Goal: Task Accomplishment & Management: Complete application form

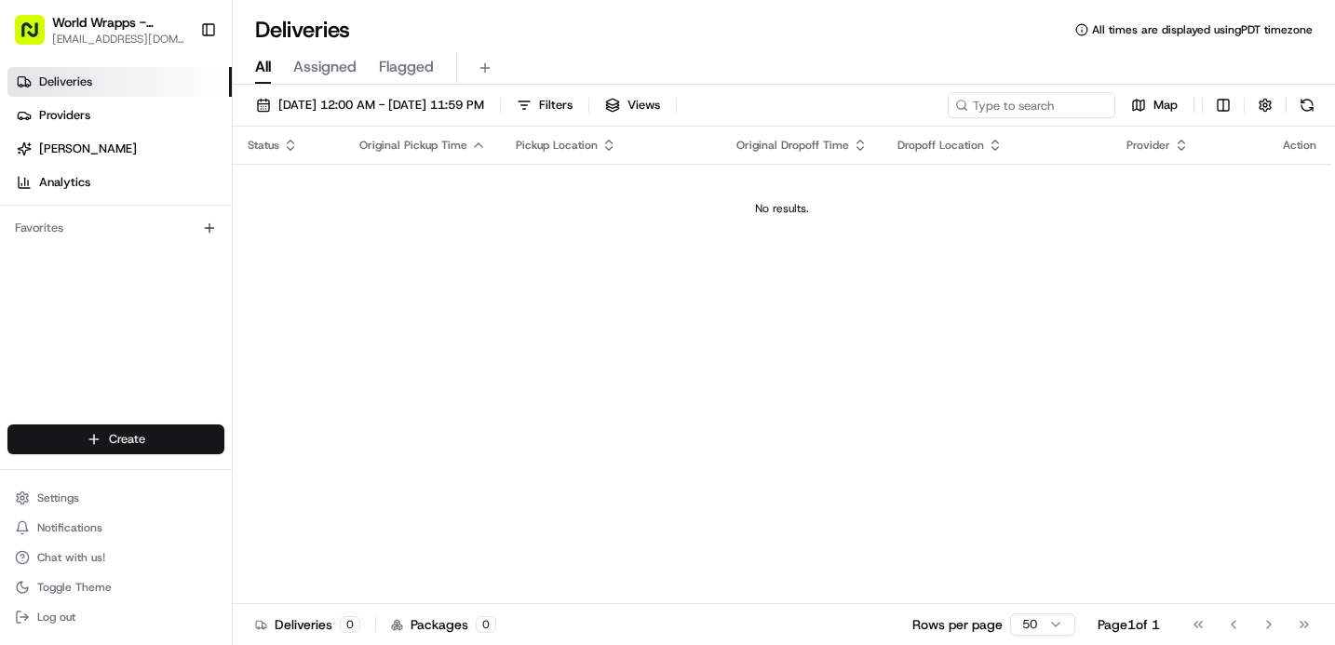
click at [168, 426] on html "World Wrapps - [PERSON_NAME] [EMAIL_ADDRESS][DOMAIN_NAME] Toggle Sidebar Delive…" at bounding box center [667, 322] width 1335 height 645
click at [343, 466] on link "Delivery" at bounding box center [337, 474] width 208 height 34
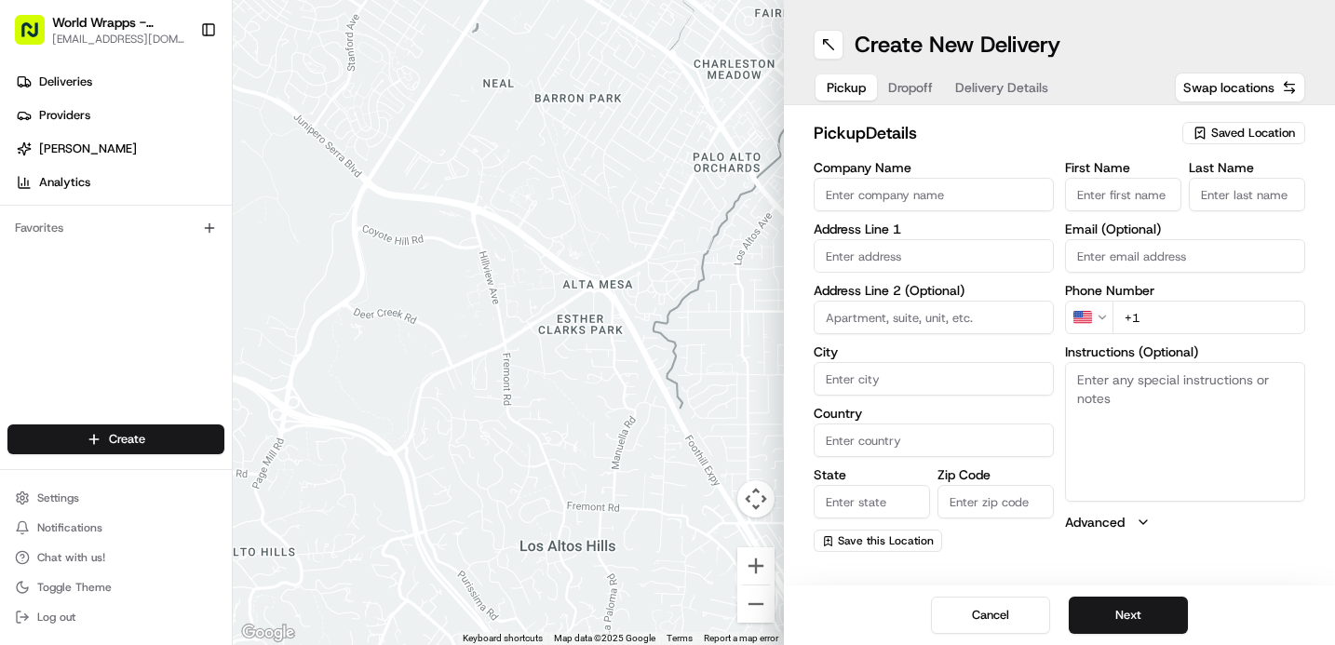
click at [1234, 133] on span "Saved Location" at bounding box center [1253, 133] width 84 height 17
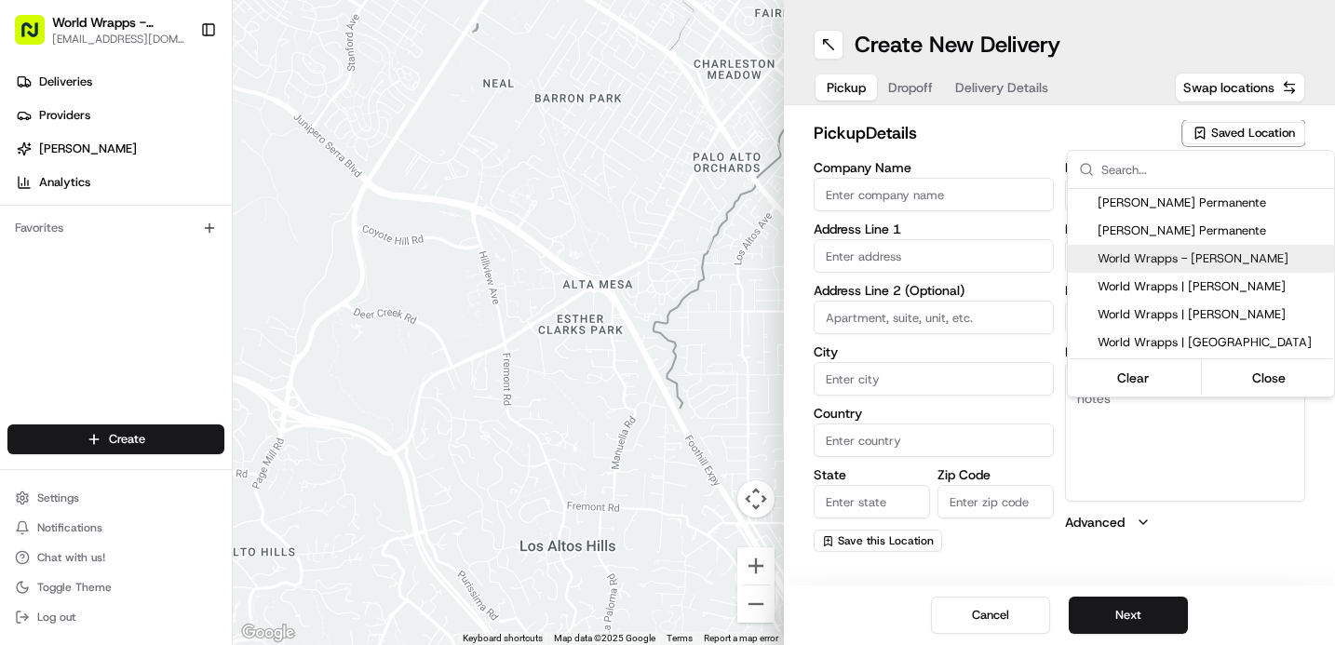
click at [1220, 257] on span "World Wrapps - [PERSON_NAME]" at bounding box center [1212, 258] width 229 height 17
type input "World Wrapps - [PERSON_NAME]"
type input "[STREET_ADDRESS][PERSON_NAME]"
type input "[PERSON_NAME]"
type input "US"
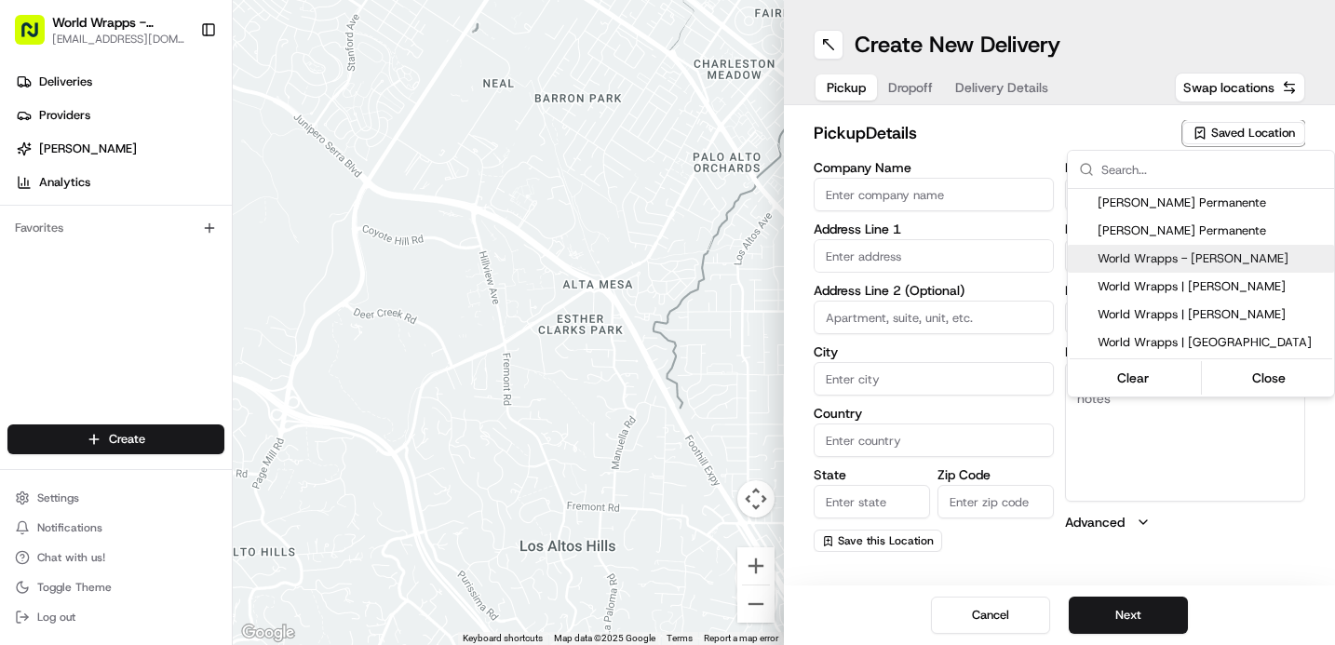
type input "CA"
type input "95008"
type input "World"
type input "Wrapps"
type input "[PHONE_NUMBER]"
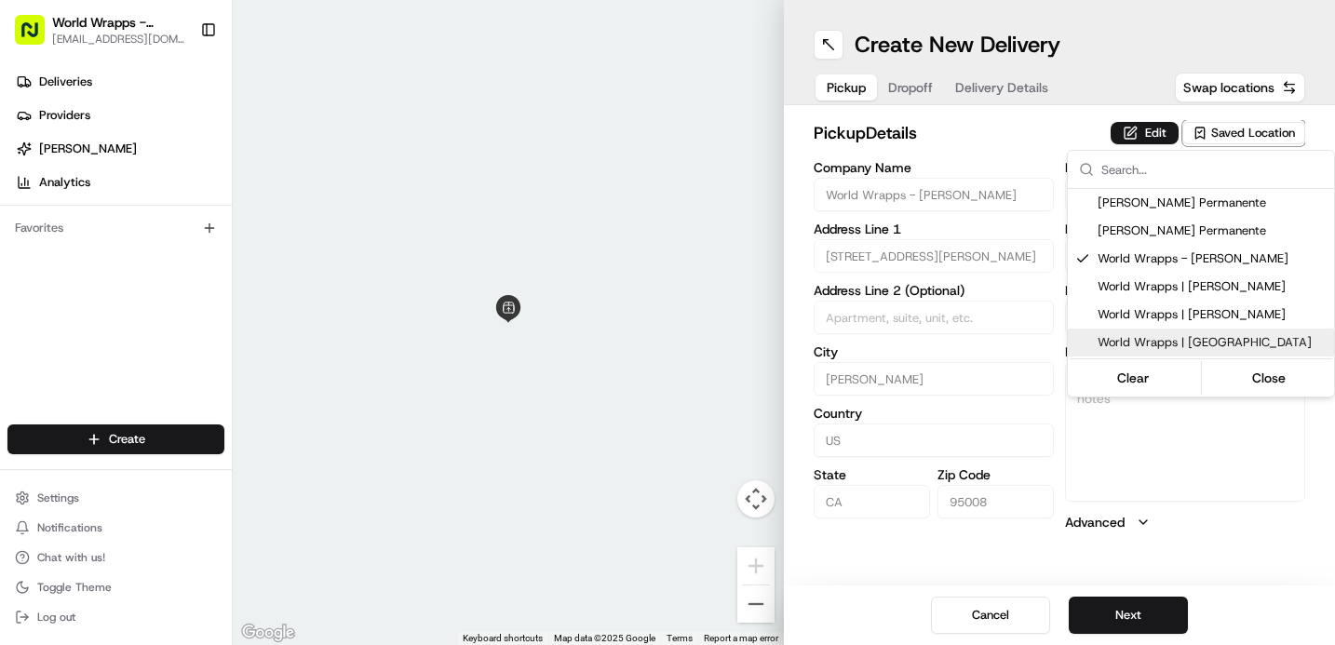
click at [1211, 467] on html "World Wrapps - [PERSON_NAME] [EMAIL_ADDRESS][DOMAIN_NAME] Toggle Sidebar Delive…" at bounding box center [667, 322] width 1335 height 645
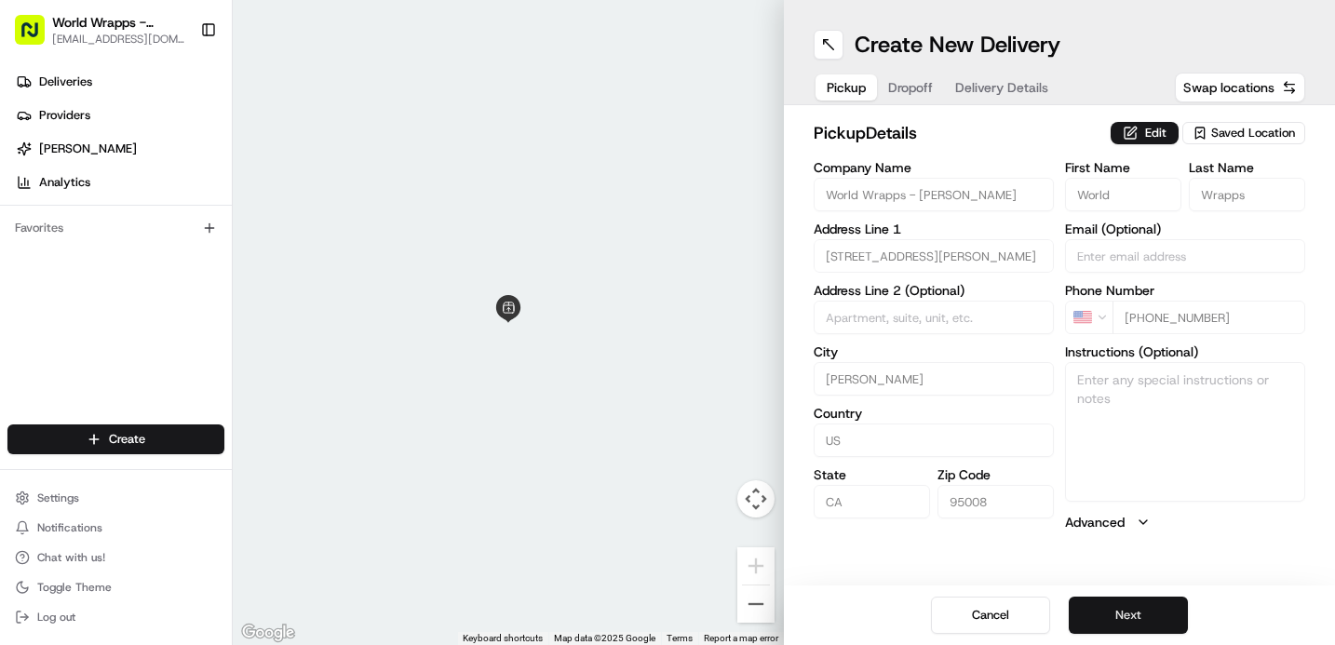
click at [1135, 602] on button "Next" at bounding box center [1128, 615] width 119 height 37
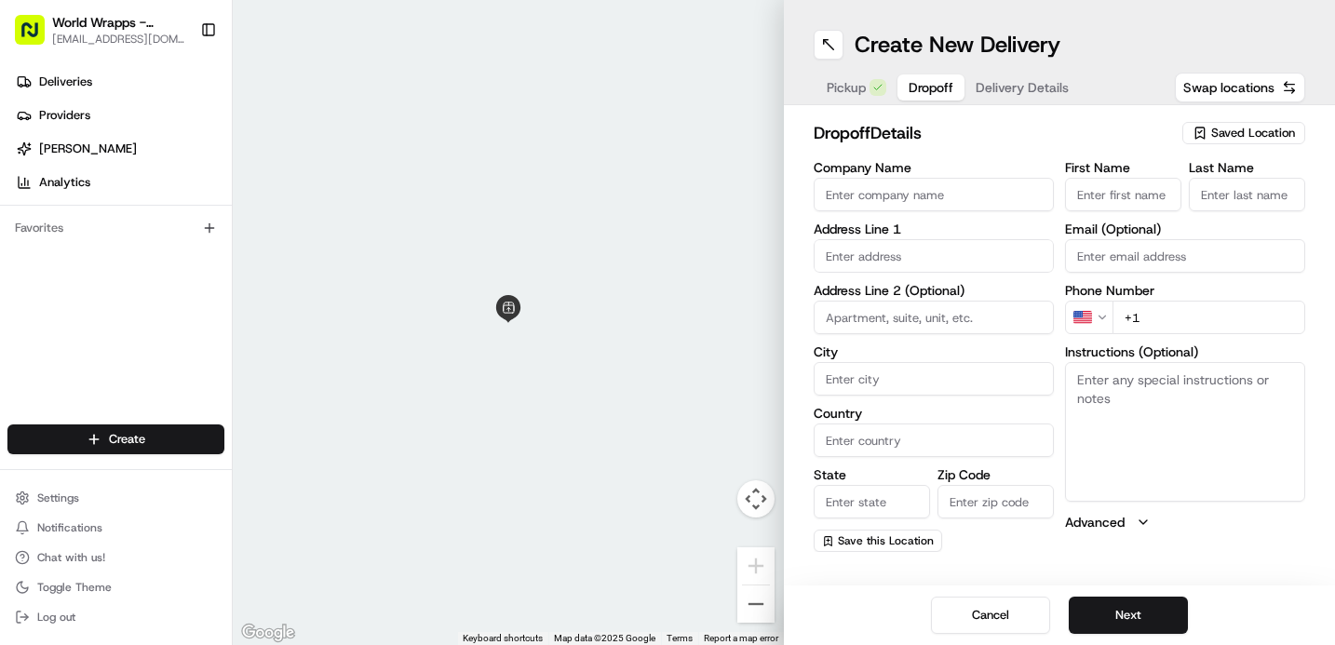
click at [1256, 122] on div "Saved Location" at bounding box center [1244, 133] width 123 height 22
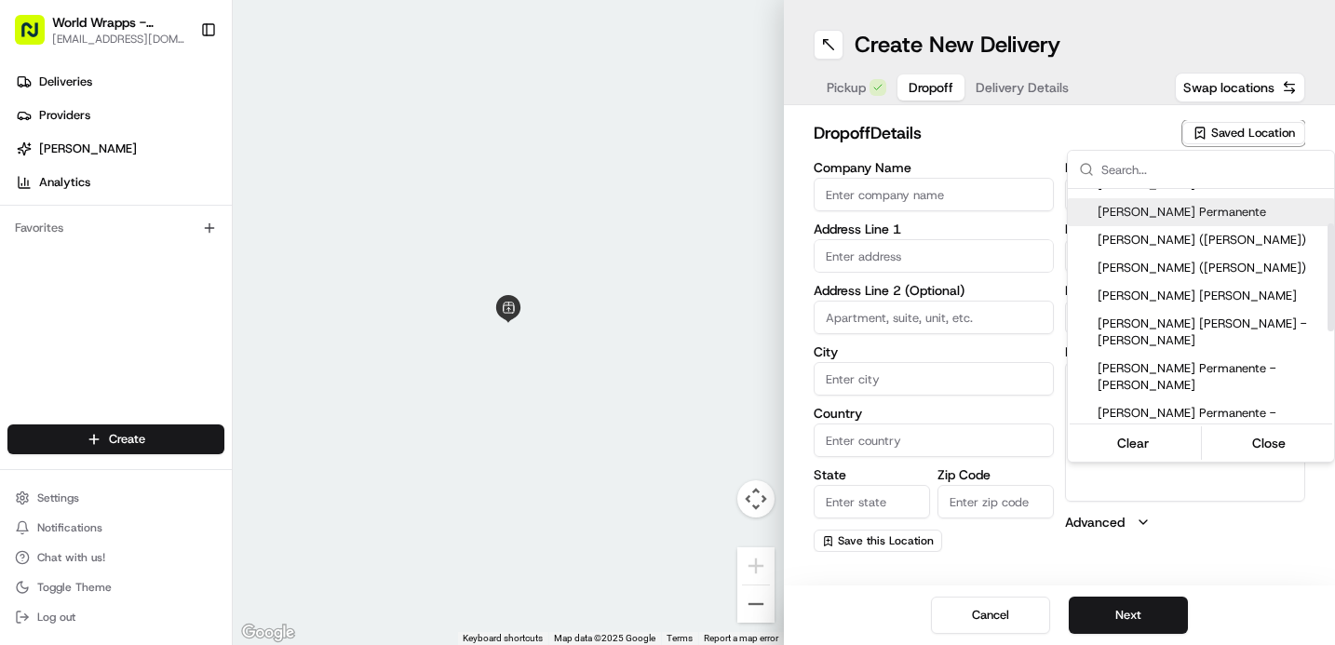
scroll to position [75, 0]
click at [1201, 399] on div "[PERSON_NAME] Permanente - [PERSON_NAME]" at bounding box center [1201, 421] width 266 height 45
type input "[PERSON_NAME] Permanente - [PERSON_NAME]"
type input "276 International Cir"
type input "[GEOGRAPHIC_DATA][PERSON_NAME]"
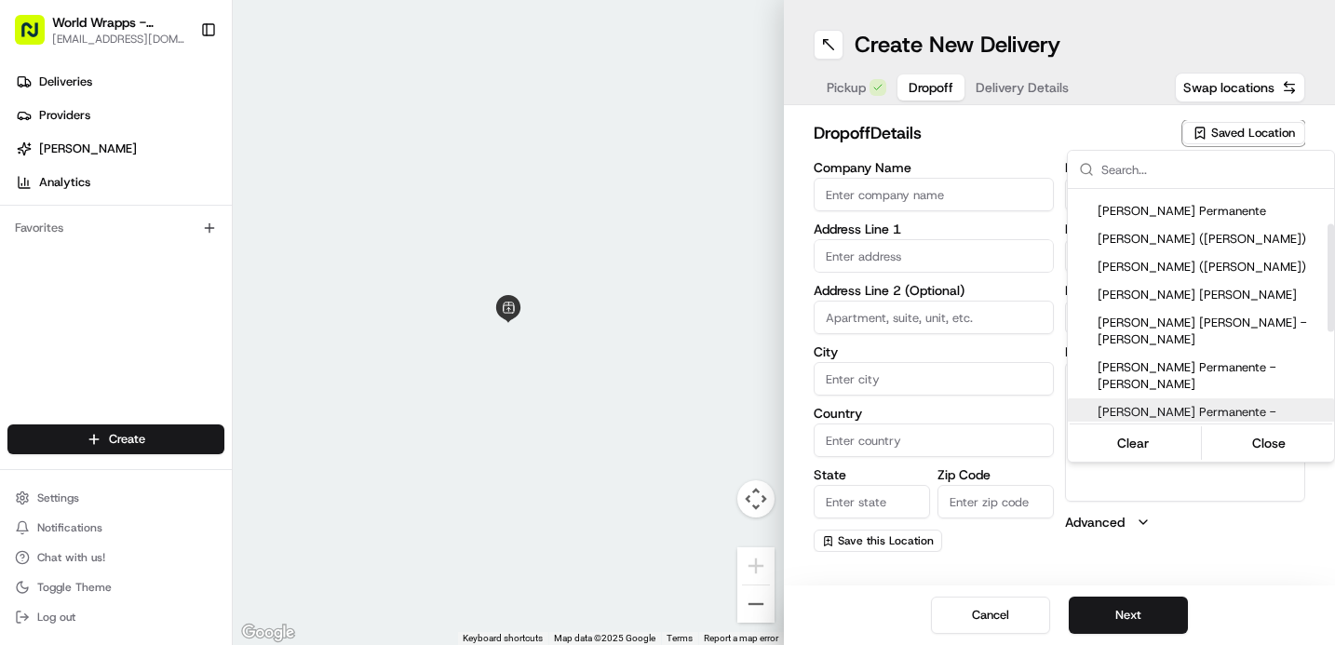
type input "US"
type input "CA"
type input "95119"
type input "[PERSON_NAME]"
type input "Gee"
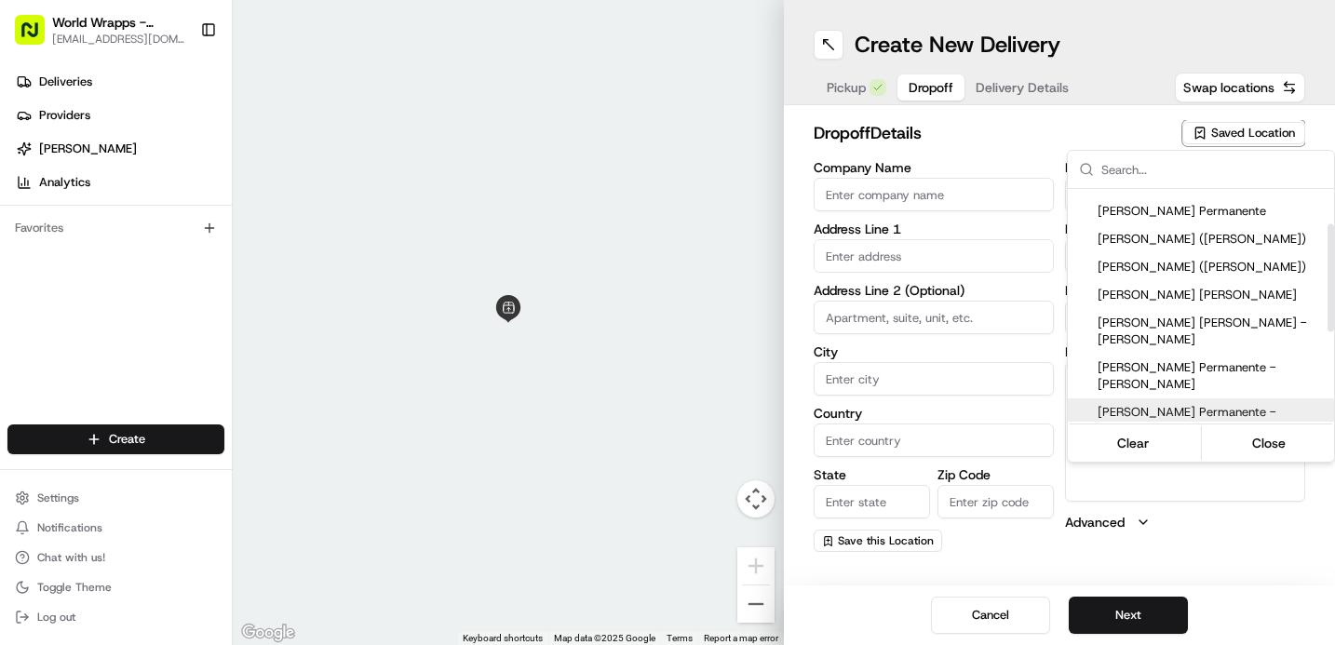
type input "[PHONE_NUMBER]"
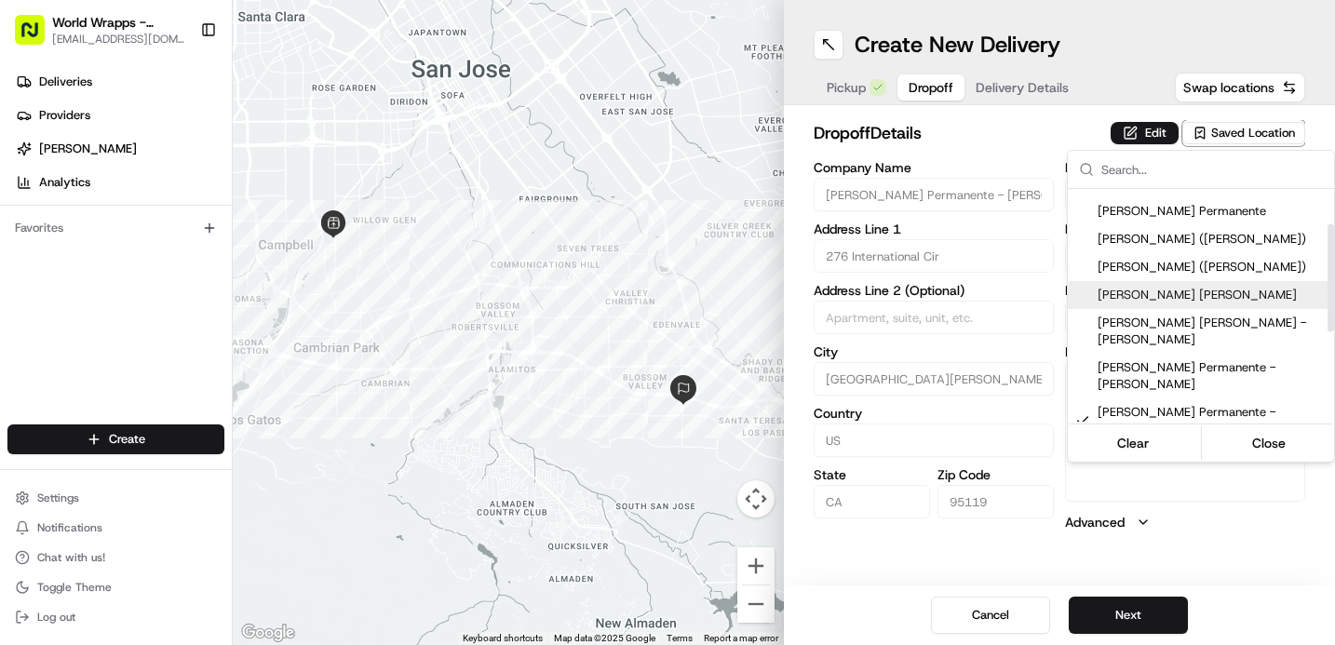
click at [1053, 131] on html "World Wrapps - [PERSON_NAME] [EMAIL_ADDRESS][DOMAIN_NAME] Toggle Sidebar Delive…" at bounding box center [667, 322] width 1335 height 645
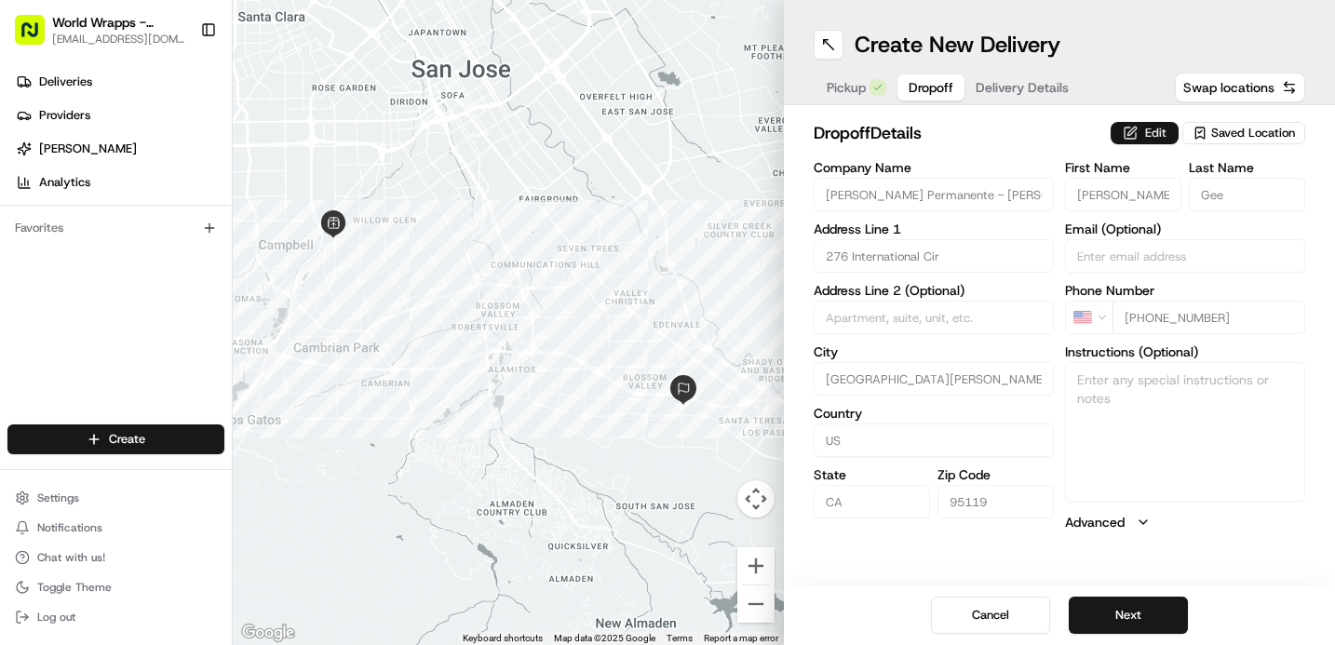
click at [1126, 128] on button "Edit" at bounding box center [1145, 133] width 68 height 22
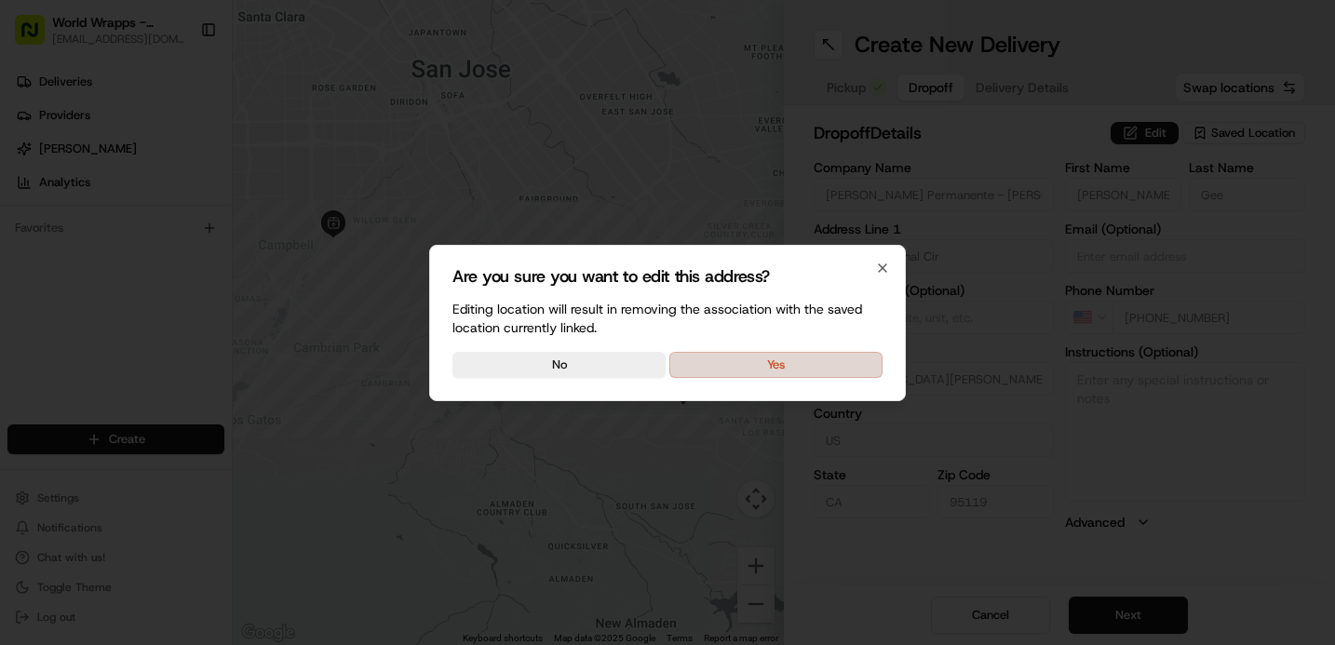
click at [733, 352] on button "Yes" at bounding box center [776, 365] width 213 height 26
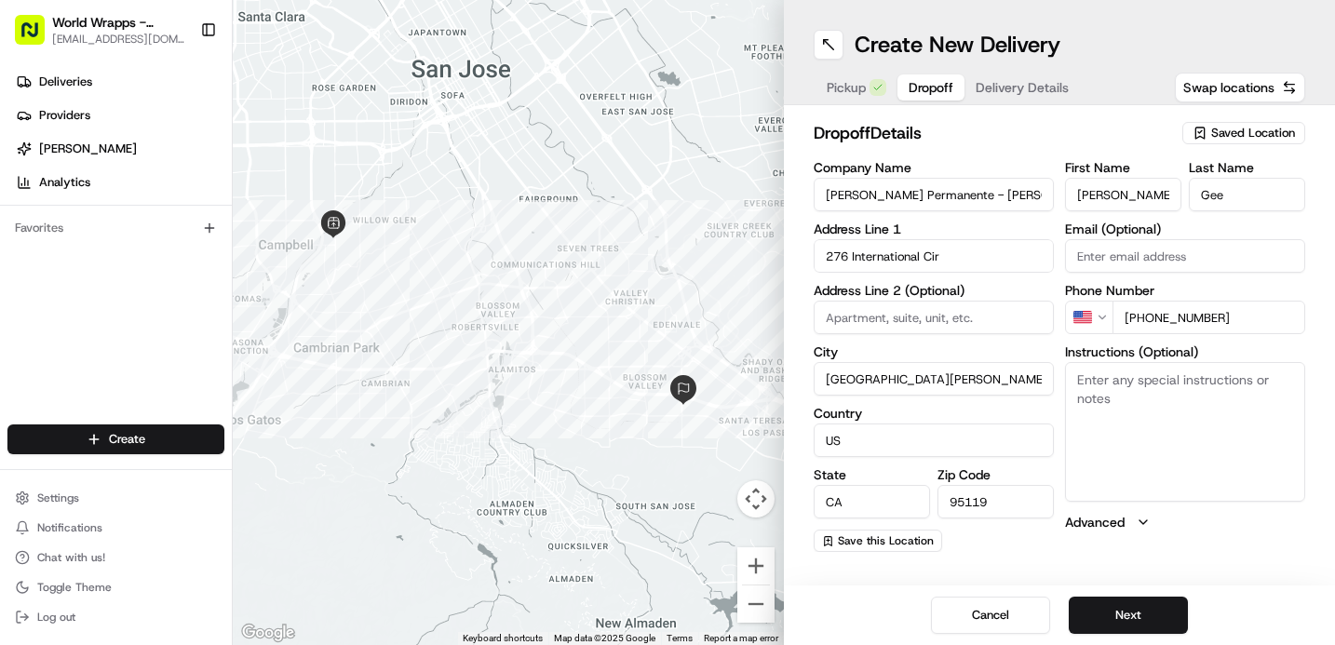
click at [1149, 411] on textarea "Instructions (Optional)" at bounding box center [1185, 432] width 240 height 140
click at [991, 316] on input at bounding box center [934, 318] width 240 height 34
type input "3rd floor conference room A"
click at [1004, 318] on input "3rd floor conference room A" at bounding box center [934, 318] width 240 height 34
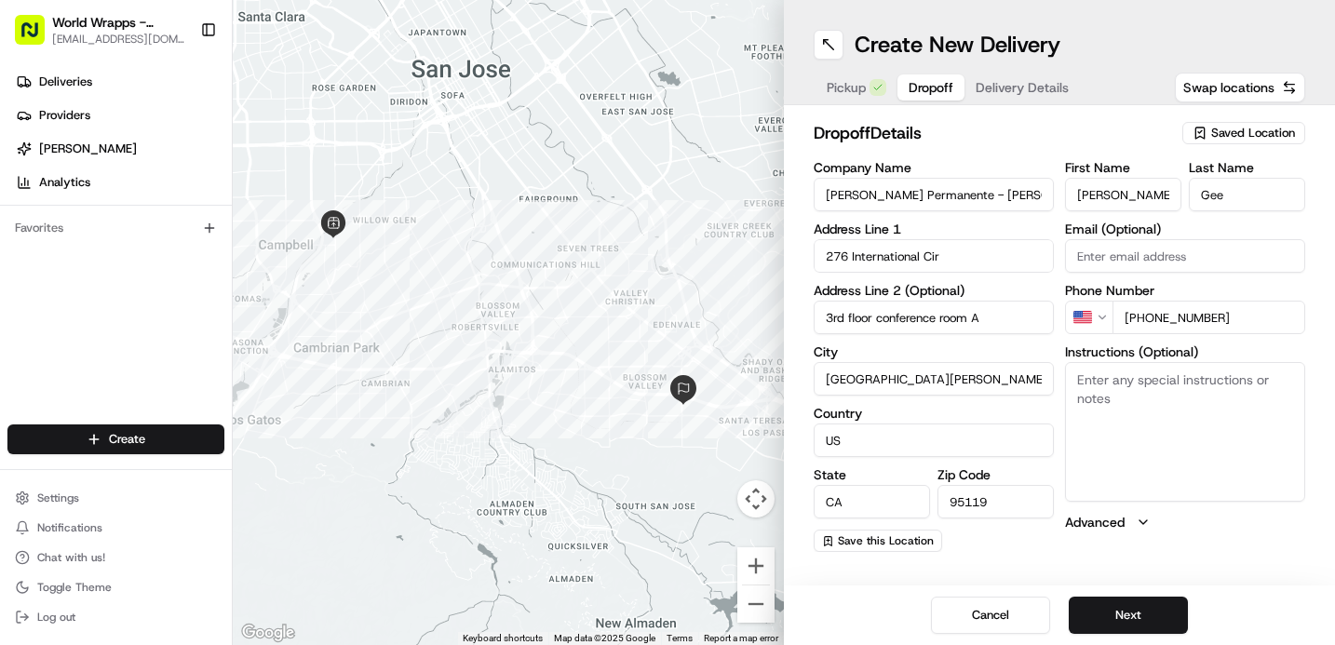
click at [1004, 318] on input "3rd floor conference room A" at bounding box center [934, 318] width 240 height 34
click at [1207, 397] on textarea "Instructions (Optional)" at bounding box center [1185, 432] width 240 height 140
paste textarea "3rd floor conference room A"
type textarea "Deliver to 3rd floor conference room A"
click at [1051, 351] on label "City" at bounding box center [934, 351] width 240 height 13
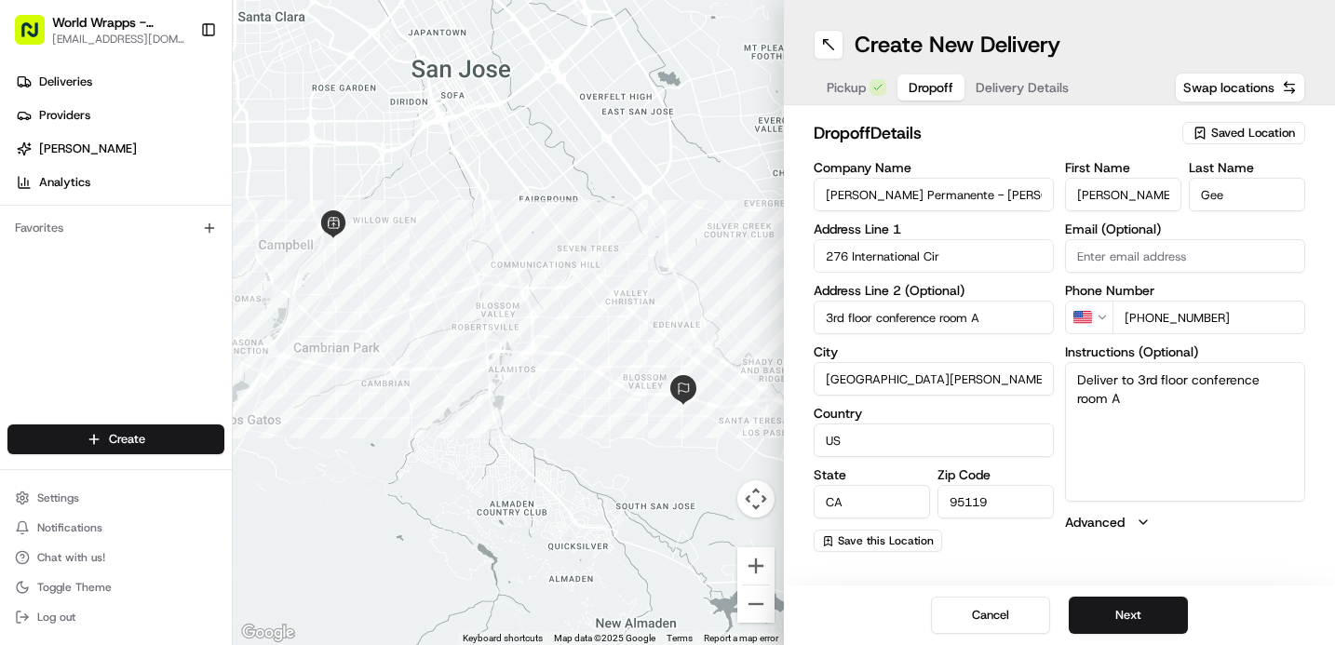
click at [1051, 362] on input "[GEOGRAPHIC_DATA][PERSON_NAME]" at bounding box center [934, 379] width 240 height 34
click at [1116, 612] on button "Next" at bounding box center [1128, 615] width 119 height 37
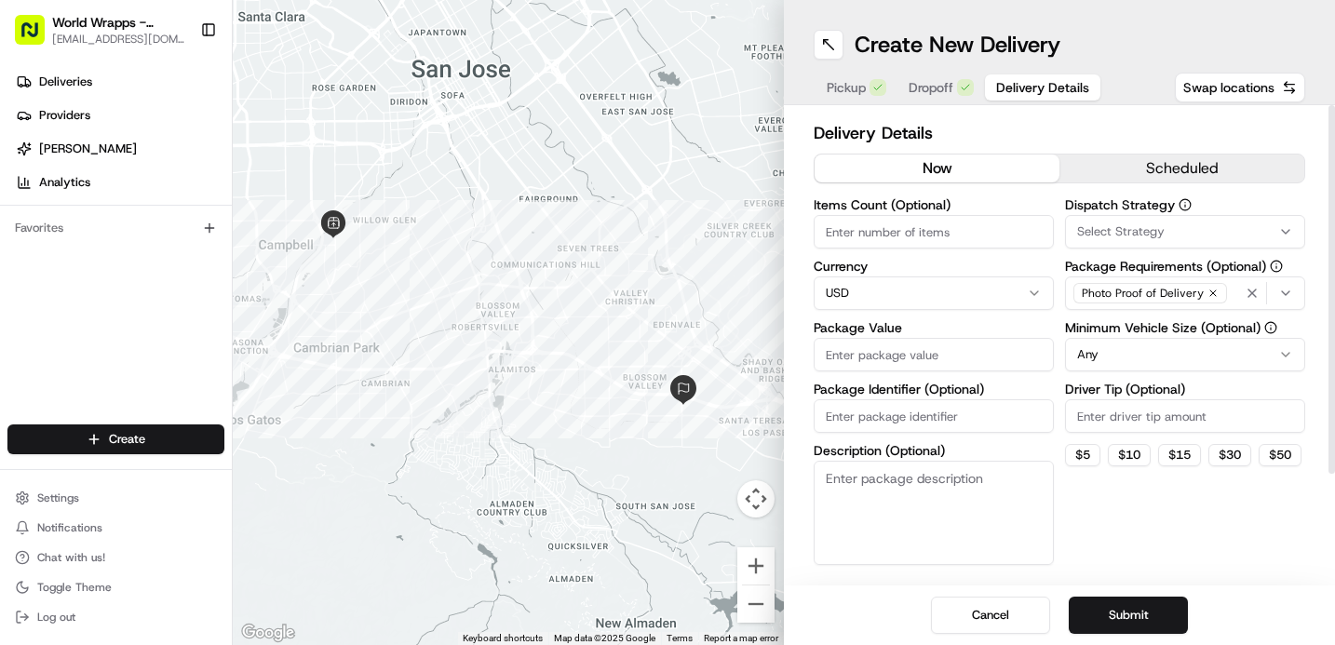
click at [1153, 176] on button "scheduled" at bounding box center [1182, 169] width 245 height 28
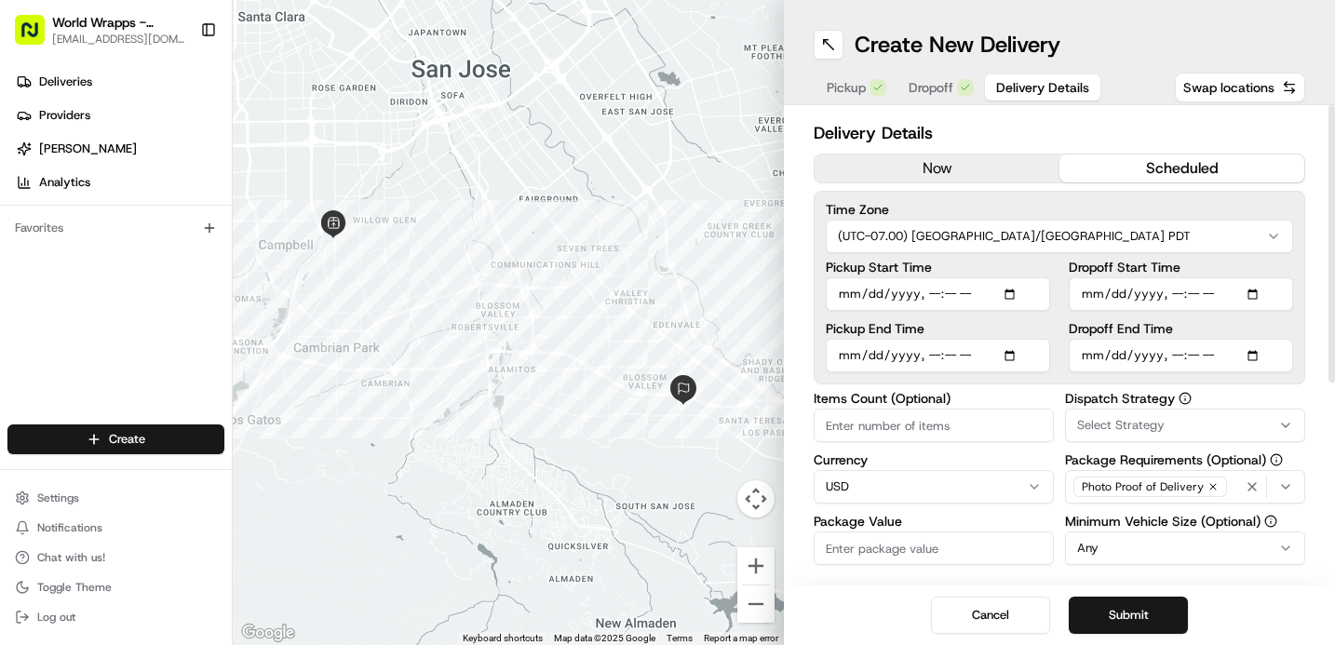
click at [1019, 295] on input "Pickup Start Time" at bounding box center [938, 294] width 224 height 34
click at [1049, 264] on label "Pickup Start Time" at bounding box center [938, 267] width 224 height 13
click at [1049, 277] on input "Pickup Start Time" at bounding box center [938, 294] width 224 height 34
click at [1011, 290] on input "Pickup Start Time" at bounding box center [938, 294] width 224 height 34
type input "[DATE]T10:55"
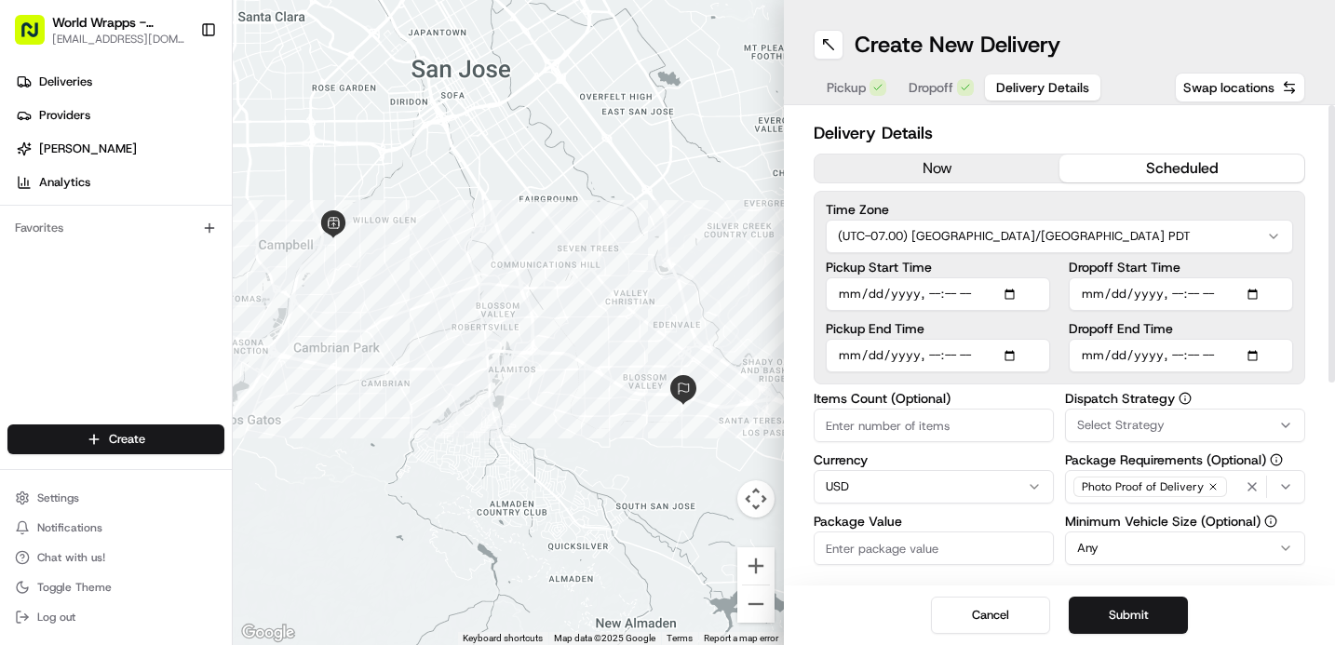
click at [1034, 262] on label "Pickup Start Time" at bounding box center [938, 267] width 224 height 13
click at [1034, 277] on input "Pickup Start Time" at bounding box center [938, 294] width 224 height 34
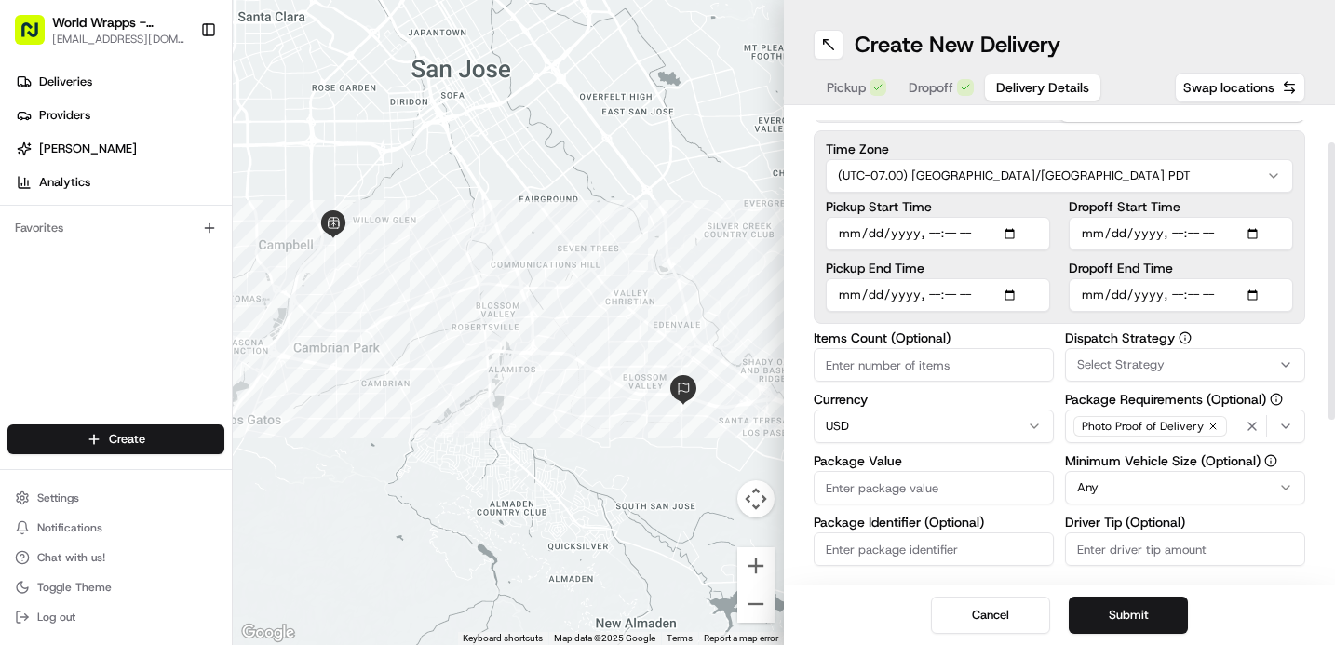
click at [931, 357] on input "Items Count (Optional)" at bounding box center [934, 365] width 240 height 34
type input "32"
click at [940, 486] on input "Package Value" at bounding box center [934, 488] width 240 height 34
type input "538.14"
click at [1060, 512] on div "Items Count (Optional) 32 Currency USD Package Value 538.14 Package Identifier …" at bounding box center [1060, 514] width 492 height 367
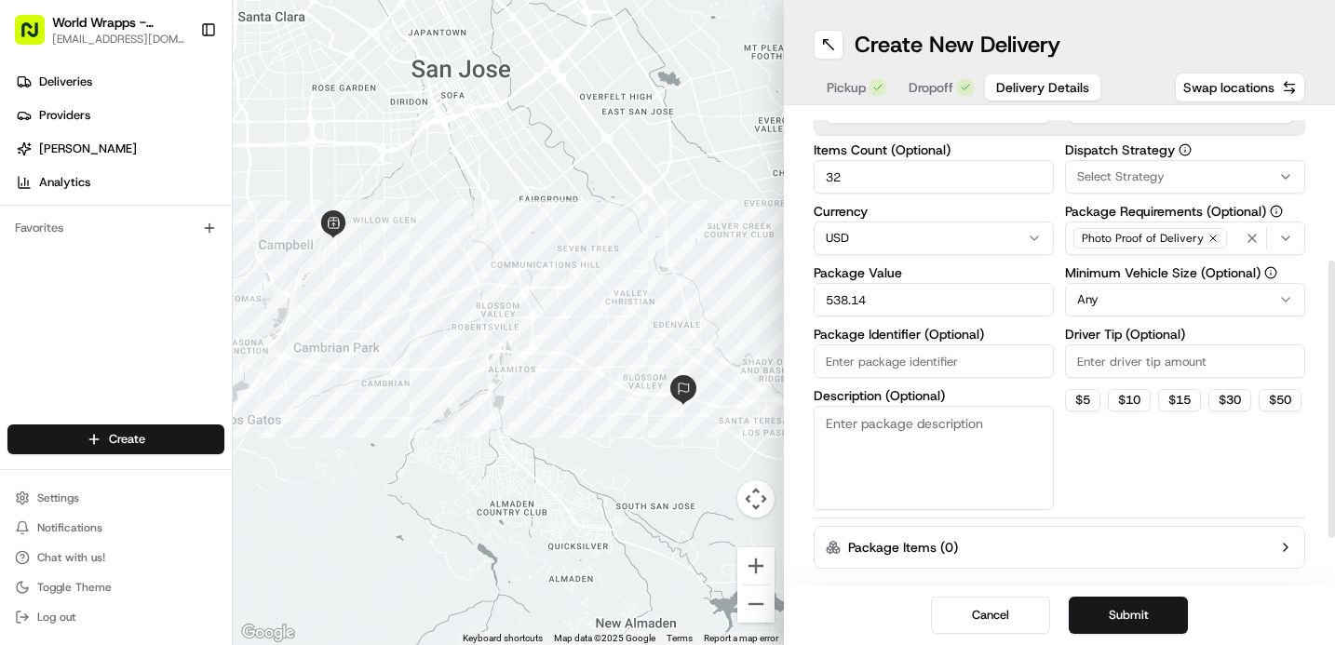
scroll to position [252, 0]
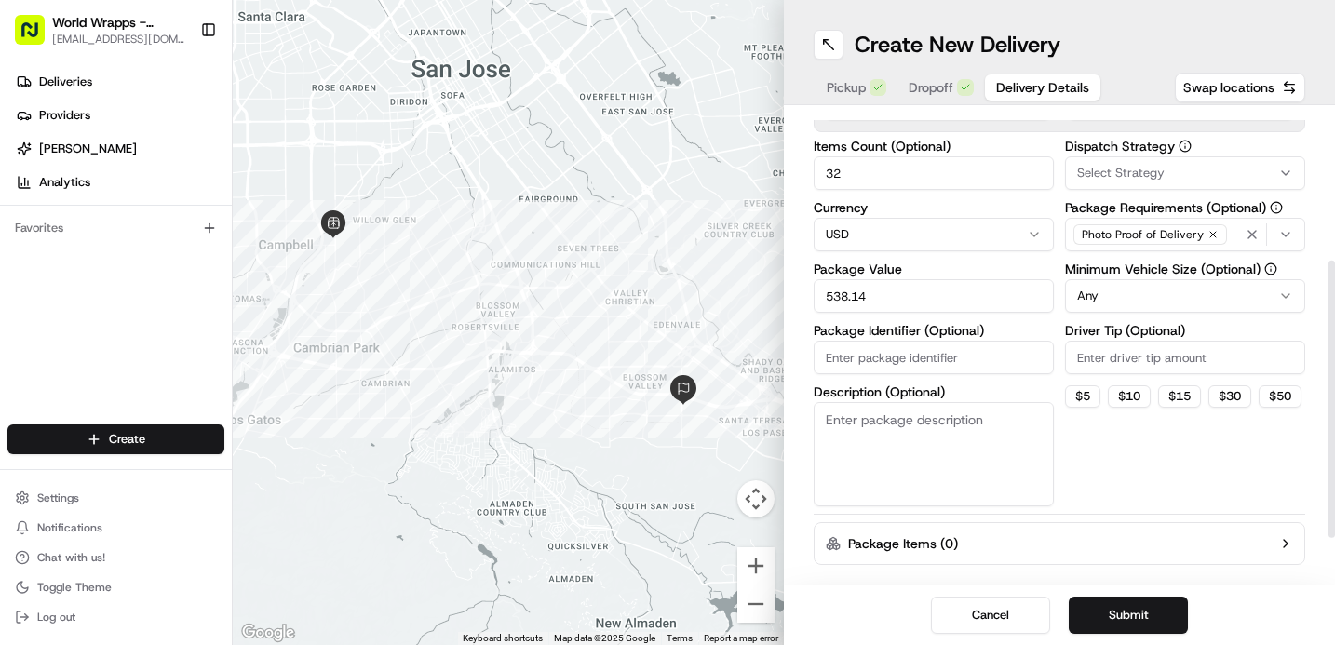
click at [1092, 355] on input "Driver Tip (Optional)" at bounding box center [1185, 358] width 240 height 34
type input "18.24"
click at [1151, 449] on div "Dispatch Strategy Select Strategy Package Requirements (Optional) Photo Proof o…" at bounding box center [1185, 323] width 240 height 367
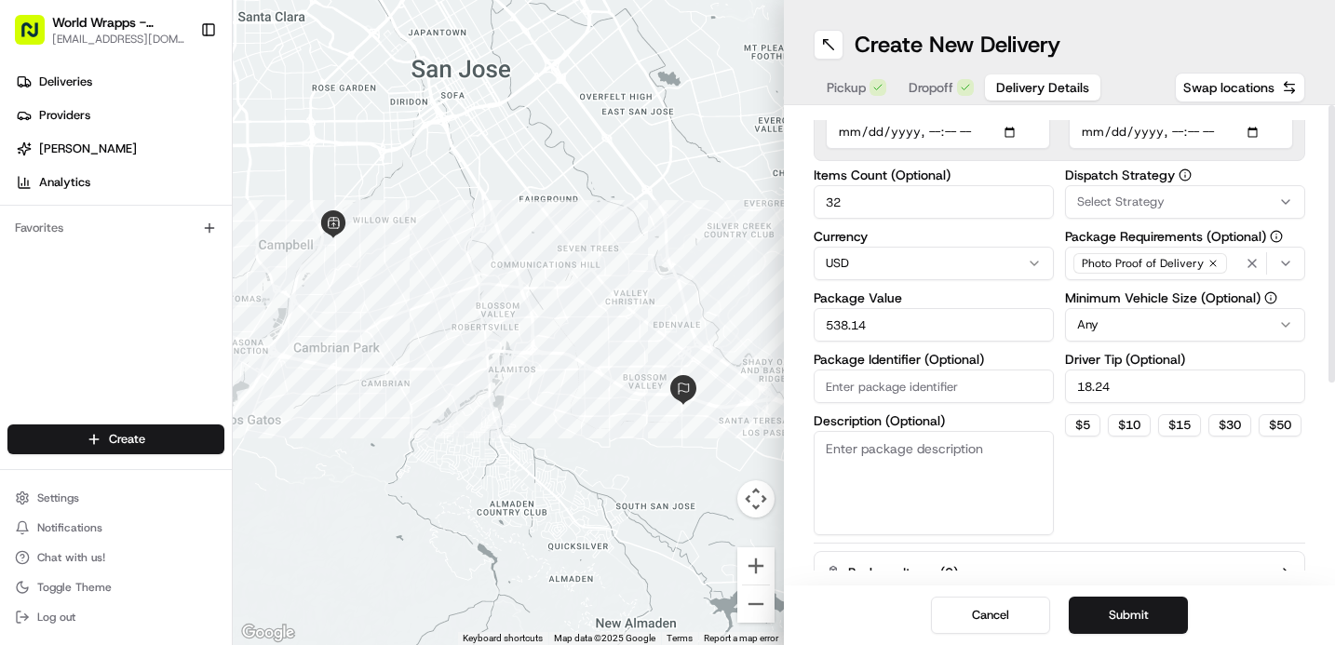
scroll to position [0, 0]
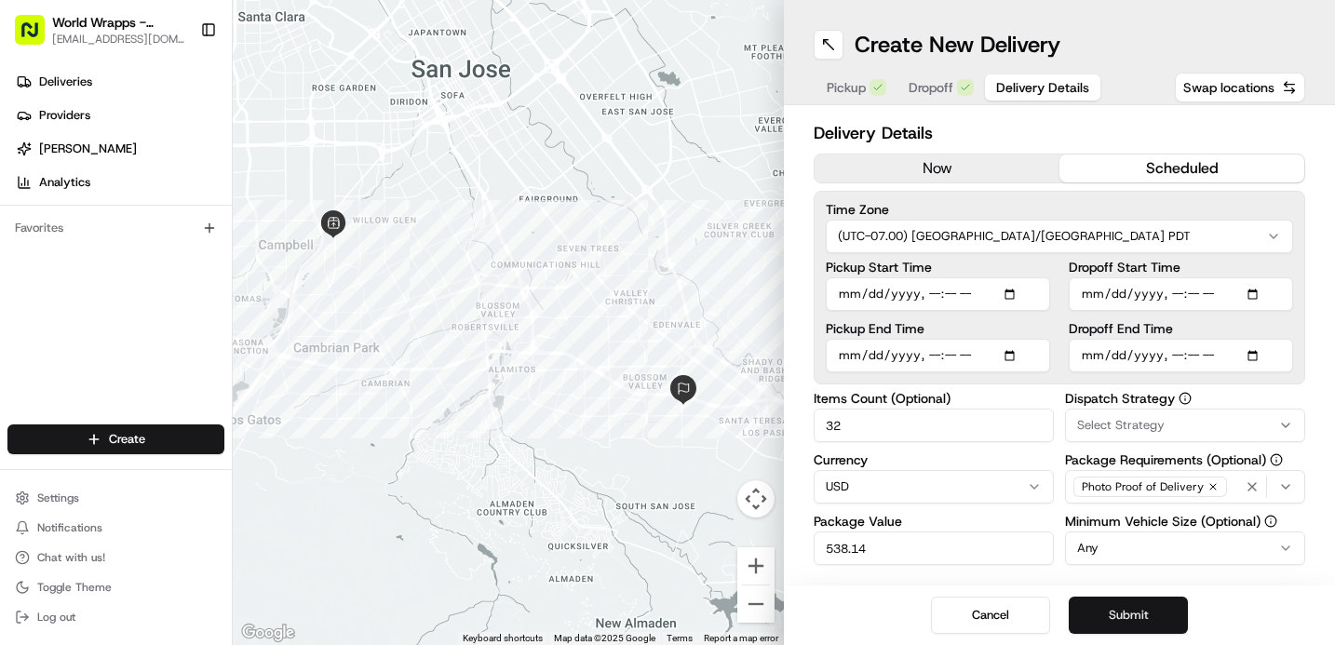
click at [1115, 621] on button "Submit" at bounding box center [1128, 615] width 119 height 37
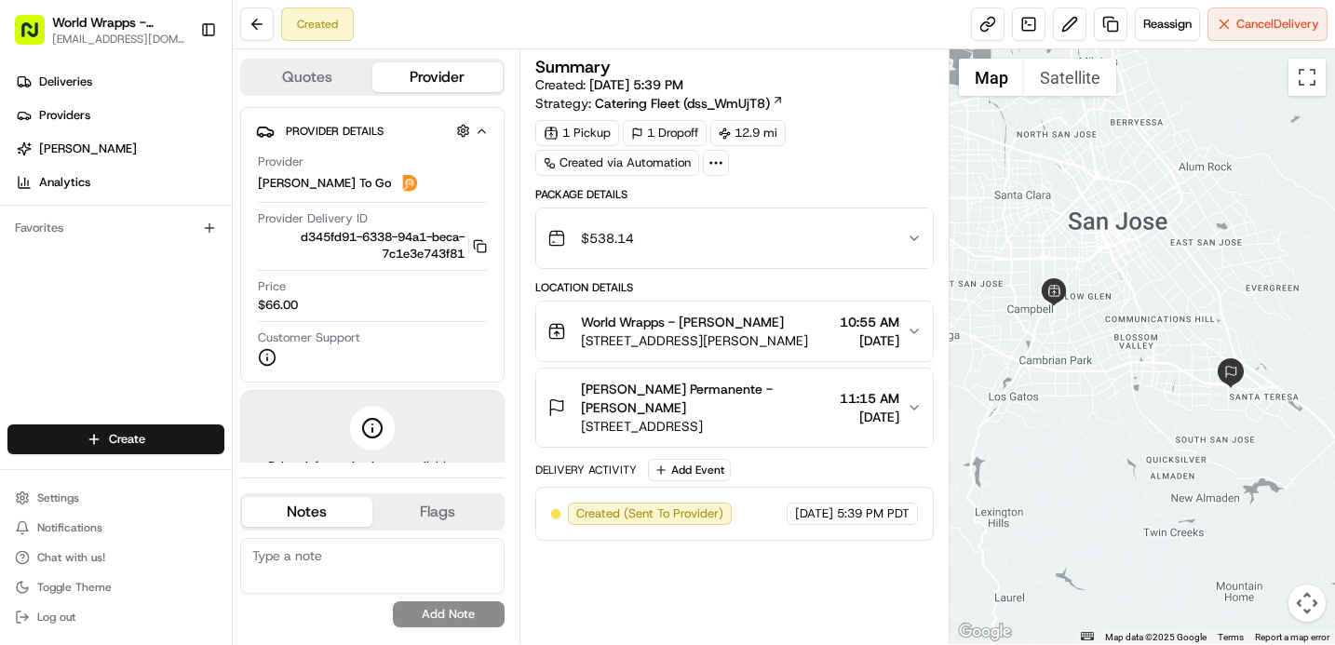
click at [844, 33] on div "Created Reassign Cancel Delivery" at bounding box center [784, 24] width 1102 height 49
